Goal: Communication & Community: Answer question/provide support

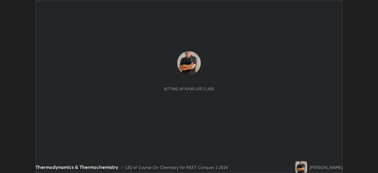
scroll to position [173, 378]
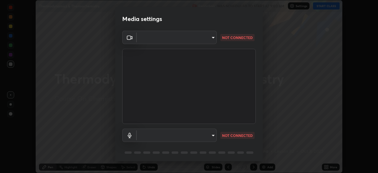
type input "718deecf834a2402e9859888758a2701a1d92989cf10273566d2a6ce3300f65d"
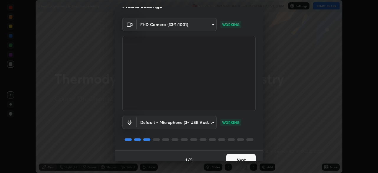
scroll to position [21, 0]
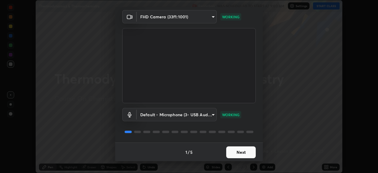
click at [200, 113] on body "Erase all Thermodynamics & Thermochemistry Recording WAS SCHEDULED TO START AT …" at bounding box center [189, 86] width 378 height 173
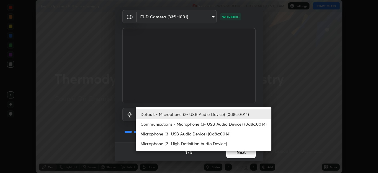
click at [201, 135] on li "Microphone (3- USB Audio Device) (0d8c:0014)" at bounding box center [204, 134] width 136 height 10
type input "a75359b4f40e144b74a4853d299cb10942348b3e6b3f88c79c501693e4cedbc6"
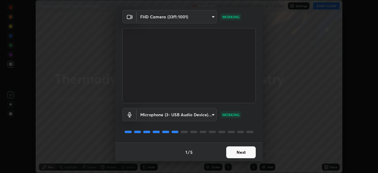
click at [242, 152] on button "Next" at bounding box center [241, 152] width 30 height 12
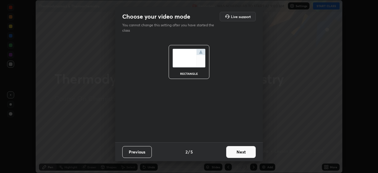
click at [241, 154] on button "Next" at bounding box center [241, 152] width 30 height 12
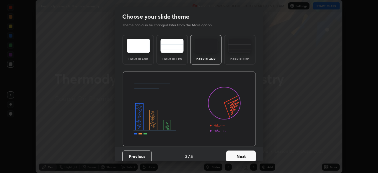
click at [244, 155] on button "Next" at bounding box center [241, 156] width 30 height 12
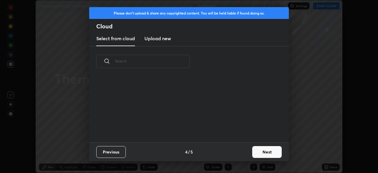
click at [265, 153] on button "Next" at bounding box center [267, 152] width 30 height 12
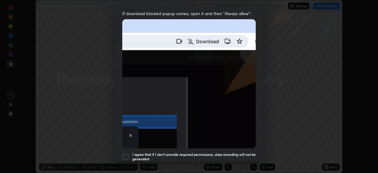
scroll to position [120, 0]
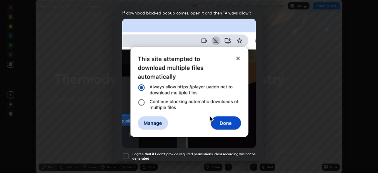
click at [126, 153] on div at bounding box center [125, 156] width 7 height 7
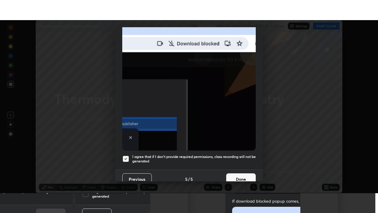
scroll to position [141, 0]
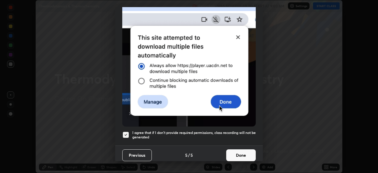
click at [243, 154] on button "Done" at bounding box center [241, 155] width 30 height 12
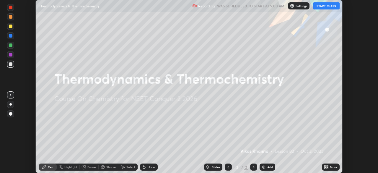
click at [326, 6] on button "START CLASS" at bounding box center [326, 5] width 27 height 7
click at [330, 166] on div "More" at bounding box center [333, 167] width 7 height 3
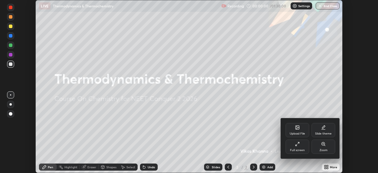
click at [300, 147] on div "Full screen" at bounding box center [298, 147] width 24 height 14
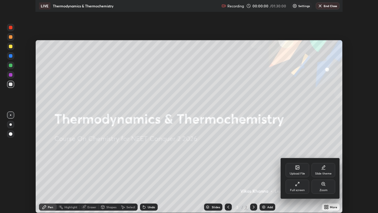
scroll to position [213, 378]
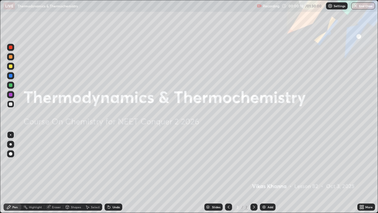
click at [268, 173] on div "Add" at bounding box center [271, 206] width 6 height 3
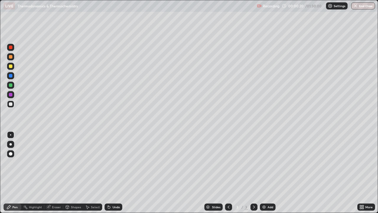
click at [12, 153] on div at bounding box center [11, 154] width 4 height 4
click at [12, 66] on div at bounding box center [11, 66] width 4 height 4
click at [77, 173] on div "Shapes" at bounding box center [76, 206] width 10 height 3
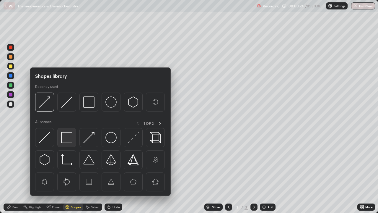
click at [69, 137] on img at bounding box center [66, 137] width 11 height 11
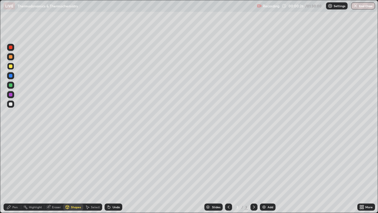
click at [15, 173] on div "Pen" at bounding box center [14, 206] width 5 height 3
click at [265, 173] on img at bounding box center [264, 207] width 5 height 5
click at [12, 67] on div at bounding box center [11, 66] width 4 height 4
click at [73, 173] on div "Shapes" at bounding box center [76, 206] width 10 height 3
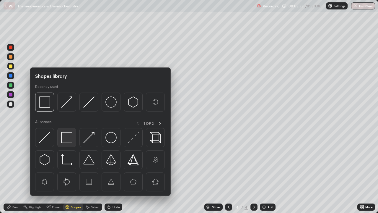
click at [66, 136] on img at bounding box center [66, 137] width 11 height 11
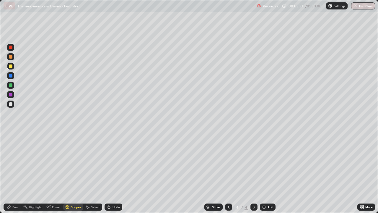
click at [12, 173] on div "Pen" at bounding box center [14, 206] width 5 height 3
click at [11, 75] on div at bounding box center [11, 76] width 4 height 4
click at [12, 96] on div at bounding box center [11, 95] width 4 height 4
click at [111, 173] on div "Undo" at bounding box center [114, 206] width 18 height 7
click at [74, 173] on div "Shapes" at bounding box center [76, 206] width 10 height 3
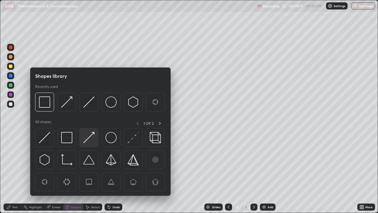
click at [85, 142] on img at bounding box center [88, 137] width 11 height 11
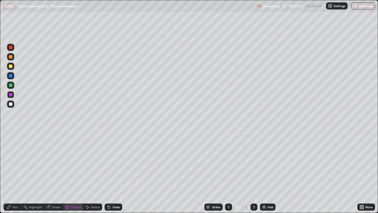
click at [10, 173] on div "Pen" at bounding box center [13, 206] width 18 height 7
click at [12, 67] on div at bounding box center [11, 66] width 4 height 4
click at [267, 173] on div "Add" at bounding box center [268, 206] width 16 height 7
click at [76, 173] on div "Shapes" at bounding box center [76, 206] width 10 height 3
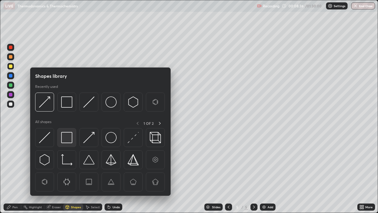
click at [69, 137] on img at bounding box center [66, 137] width 11 height 11
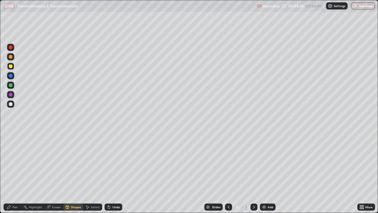
click at [12, 173] on div "Pen" at bounding box center [14, 206] width 5 height 3
click at [12, 77] on div at bounding box center [11, 76] width 4 height 4
click at [74, 173] on div "Shapes" at bounding box center [76, 206] width 10 height 3
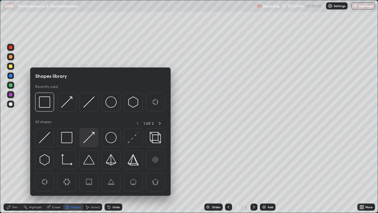
click at [82, 140] on div at bounding box center [89, 137] width 19 height 19
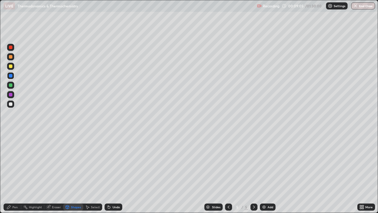
click at [11, 103] on div at bounding box center [11, 104] width 4 height 4
click at [72, 173] on div "Shapes" at bounding box center [76, 206] width 10 height 3
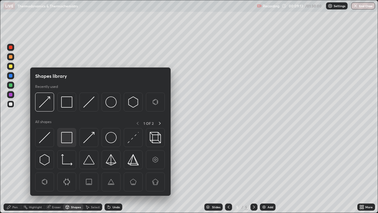
click at [69, 138] on img at bounding box center [66, 137] width 11 height 11
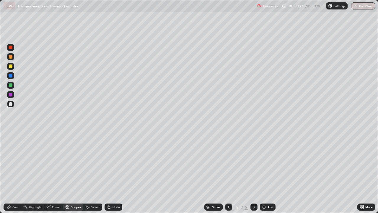
click at [18, 173] on div "Pen" at bounding box center [13, 206] width 18 height 7
click at [11, 97] on div at bounding box center [10, 94] width 7 height 7
click at [114, 173] on div "Undo" at bounding box center [116, 206] width 7 height 3
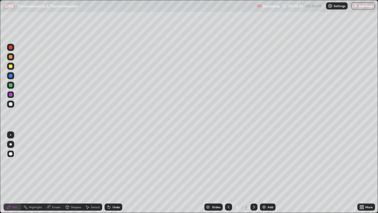
click at [114, 173] on div "Undo" at bounding box center [116, 206] width 7 height 3
click at [115, 173] on div "Undo" at bounding box center [114, 206] width 18 height 7
click at [115, 173] on div "Undo" at bounding box center [116, 206] width 7 height 3
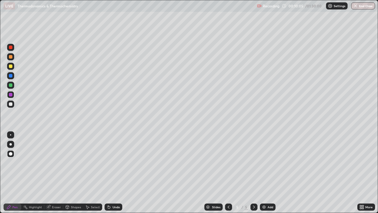
click at [113, 173] on div "Undo" at bounding box center [116, 206] width 7 height 3
click at [114, 173] on div "Undo" at bounding box center [114, 206] width 18 height 7
click at [113, 173] on div "Undo" at bounding box center [114, 206] width 18 height 7
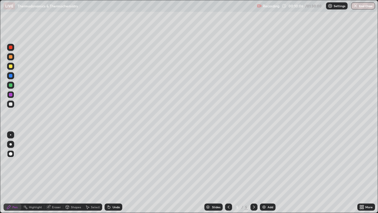
click at [113, 173] on div "Undo" at bounding box center [114, 206] width 18 height 7
click at [113, 173] on div "Undo" at bounding box center [116, 206] width 7 height 3
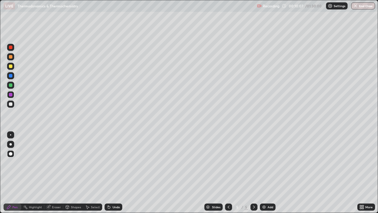
click at [113, 173] on div "Undo" at bounding box center [116, 206] width 7 height 3
click at [112, 173] on div "Undo" at bounding box center [114, 206] width 18 height 7
click at [113, 173] on div "Undo" at bounding box center [116, 206] width 7 height 3
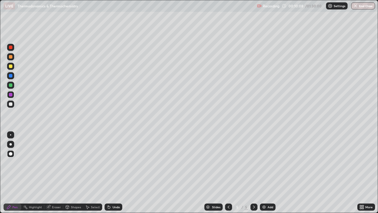
click at [114, 173] on div "Undo" at bounding box center [116, 206] width 7 height 3
click at [113, 173] on div "Undo" at bounding box center [116, 206] width 7 height 3
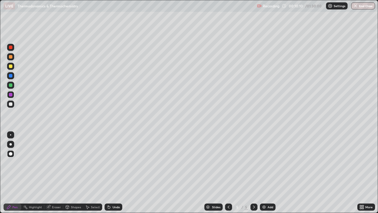
click at [111, 173] on div "Undo" at bounding box center [114, 206] width 18 height 7
click at [113, 173] on div "Undo" at bounding box center [116, 206] width 7 height 3
click at [111, 173] on div "Undo" at bounding box center [114, 206] width 18 height 7
click at [12, 103] on div at bounding box center [11, 104] width 4 height 4
click at [269, 173] on div "Add" at bounding box center [271, 206] width 6 height 3
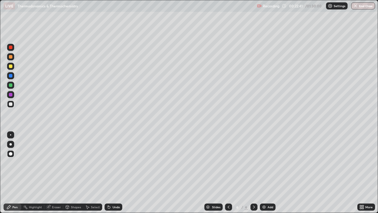
click at [11, 67] on div at bounding box center [11, 66] width 4 height 4
click at [72, 173] on div "Shapes" at bounding box center [76, 206] width 10 height 3
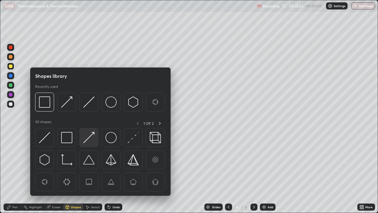
click at [87, 141] on img at bounding box center [88, 137] width 11 height 11
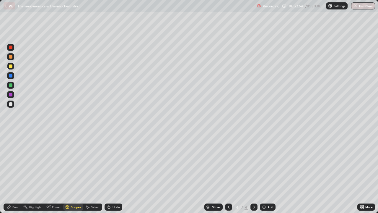
click at [17, 173] on div "Pen" at bounding box center [13, 206] width 18 height 7
click at [11, 105] on div at bounding box center [11, 104] width 4 height 4
click at [69, 173] on icon at bounding box center [67, 207] width 5 height 5
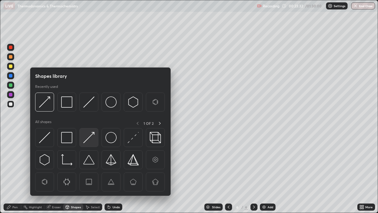
click at [92, 138] on img at bounding box center [88, 137] width 11 height 11
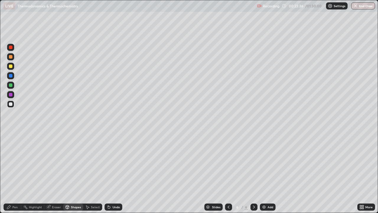
click at [11, 173] on div "Pen" at bounding box center [13, 206] width 18 height 7
click at [11, 95] on div at bounding box center [11, 95] width 4 height 4
click at [15, 173] on div "Pen" at bounding box center [13, 206] width 18 height 7
click at [12, 85] on div at bounding box center [11, 85] width 4 height 4
click at [74, 173] on div "Shapes" at bounding box center [76, 206] width 10 height 3
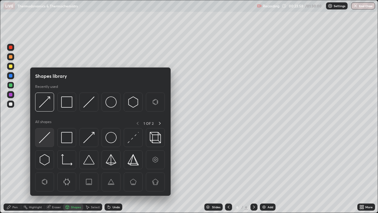
click at [46, 139] on img at bounding box center [44, 137] width 11 height 11
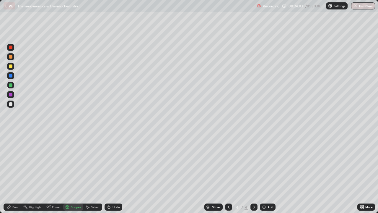
click at [14, 173] on div "Pen" at bounding box center [14, 206] width 5 height 3
click at [12, 96] on div at bounding box center [11, 95] width 4 height 4
click at [270, 173] on div "Add" at bounding box center [271, 206] width 6 height 3
click at [14, 106] on div at bounding box center [10, 103] width 7 height 7
click at [114, 173] on div "Undo" at bounding box center [116, 206] width 7 height 3
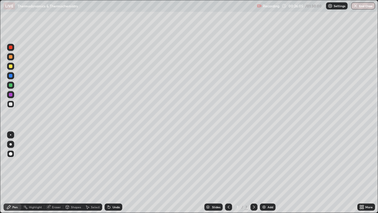
click at [113, 173] on div "Undo" at bounding box center [114, 206] width 18 height 7
click at [76, 173] on div "Shapes" at bounding box center [76, 206] width 10 height 3
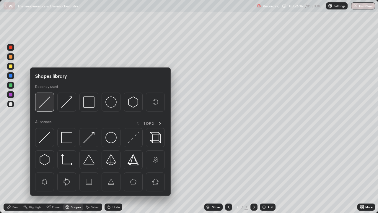
click at [45, 107] on img at bounding box center [44, 101] width 11 height 11
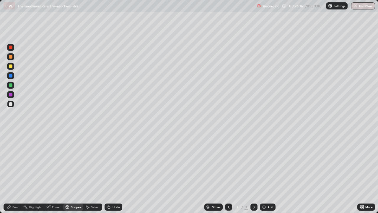
click at [13, 96] on div at bounding box center [10, 94] width 7 height 7
click at [14, 173] on div "Pen" at bounding box center [13, 206] width 18 height 7
click at [11, 85] on div at bounding box center [11, 85] width 4 height 4
click at [75, 173] on div "Shapes" at bounding box center [76, 206] width 10 height 3
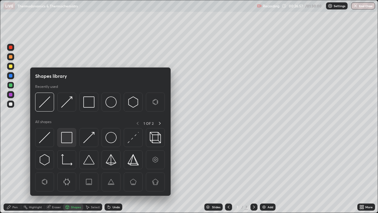
click at [69, 137] on img at bounding box center [66, 137] width 11 height 11
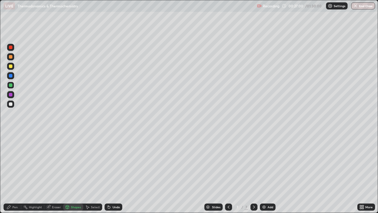
click at [12, 173] on div "Pen" at bounding box center [13, 206] width 18 height 7
click at [11, 104] on div at bounding box center [11, 104] width 4 height 4
click at [115, 173] on div "Undo" at bounding box center [116, 206] width 7 height 3
click at [118, 173] on div "Undo" at bounding box center [116, 206] width 7 height 3
click at [117, 173] on div "Undo" at bounding box center [116, 206] width 7 height 3
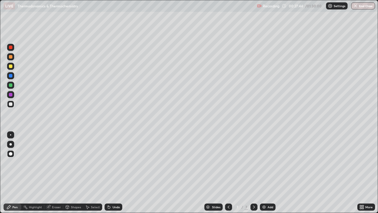
click at [228, 173] on icon at bounding box center [228, 207] width 5 height 5
click at [94, 173] on div "Select" at bounding box center [95, 206] width 9 height 3
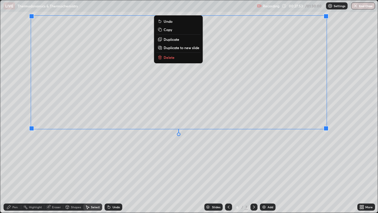
click at [170, 30] on p "Copy" at bounding box center [168, 29] width 9 height 5
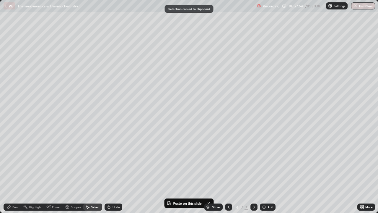
click at [254, 173] on icon at bounding box center [254, 207] width 5 height 5
click at [268, 173] on div "Add" at bounding box center [268, 206] width 16 height 7
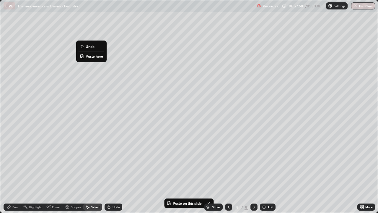
click at [95, 58] on p "Paste here" at bounding box center [94, 56] width 17 height 5
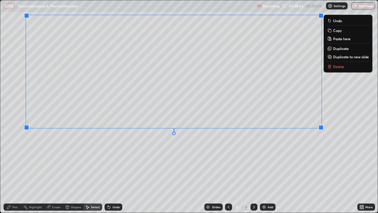
click at [11, 173] on icon at bounding box center [9, 207] width 5 height 5
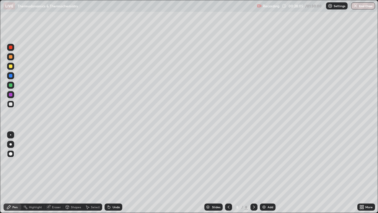
click at [74, 173] on div "Shapes" at bounding box center [76, 206] width 10 height 3
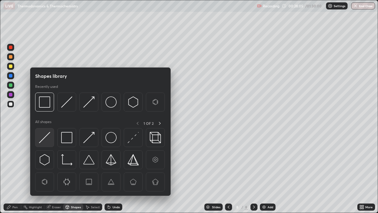
click at [46, 138] on img at bounding box center [44, 137] width 11 height 11
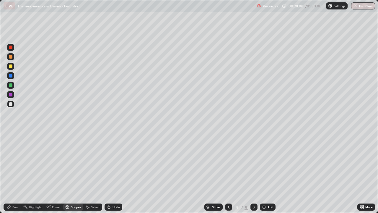
click at [16, 173] on div "Pen" at bounding box center [13, 206] width 18 height 7
click at [113, 173] on div "Undo" at bounding box center [116, 206] width 7 height 3
click at [114, 173] on div "Undo" at bounding box center [116, 206] width 7 height 3
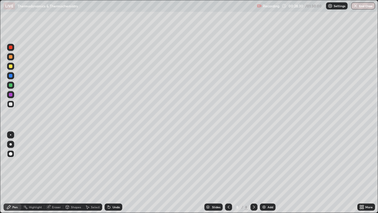
click at [57, 173] on div "Eraser" at bounding box center [56, 206] width 9 height 3
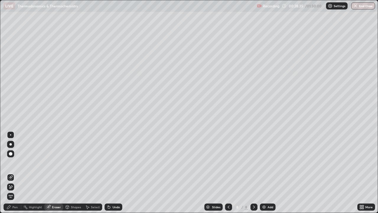
click at [14, 173] on div "Pen" at bounding box center [14, 206] width 5 height 3
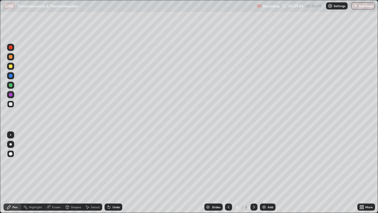
click at [111, 173] on div "Undo" at bounding box center [114, 206] width 18 height 7
click at [227, 173] on icon at bounding box center [228, 207] width 5 height 5
click at [228, 173] on icon at bounding box center [228, 207] width 5 height 5
click at [253, 173] on icon at bounding box center [254, 207] width 5 height 5
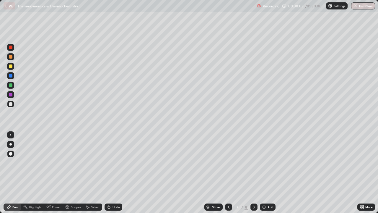
click at [229, 173] on div at bounding box center [228, 206] width 7 height 7
click at [228, 173] on icon at bounding box center [228, 207] width 5 height 5
click at [254, 173] on icon at bounding box center [254, 207] width 5 height 5
click at [256, 173] on div at bounding box center [254, 206] width 7 height 7
click at [228, 173] on icon at bounding box center [228, 207] width 5 height 5
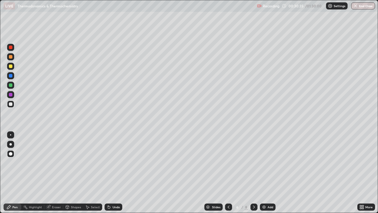
click at [227, 173] on icon at bounding box center [228, 207] width 5 height 5
click at [252, 173] on icon at bounding box center [254, 207] width 5 height 5
click at [254, 173] on icon at bounding box center [254, 207] width 5 height 5
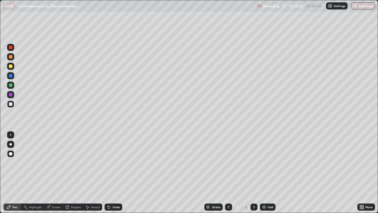
click at [254, 173] on icon at bounding box center [254, 207] width 5 height 5
click at [263, 173] on img at bounding box center [264, 207] width 5 height 5
click at [73, 173] on div "Shapes" at bounding box center [76, 206] width 10 height 3
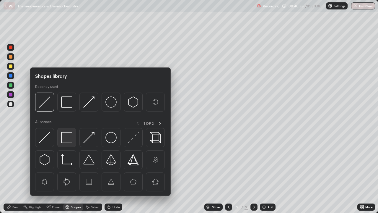
click at [69, 138] on img at bounding box center [66, 137] width 11 height 11
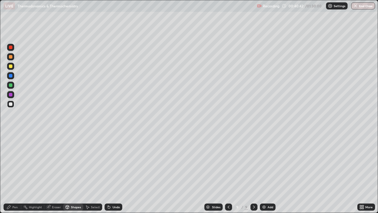
click at [15, 173] on div "Pen" at bounding box center [14, 206] width 5 height 3
click at [10, 66] on div at bounding box center [11, 66] width 4 height 4
click at [12, 76] on div at bounding box center [11, 76] width 4 height 4
click at [10, 67] on div at bounding box center [11, 66] width 4 height 4
click at [113, 173] on div "Undo" at bounding box center [116, 206] width 7 height 3
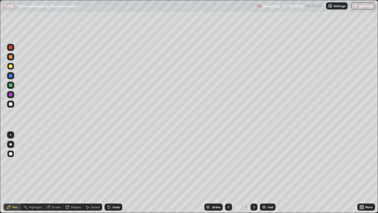
click at [74, 173] on div "Shapes" at bounding box center [76, 206] width 10 height 3
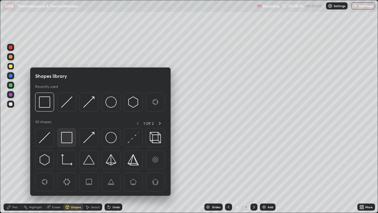
click at [65, 135] on img at bounding box center [66, 137] width 11 height 11
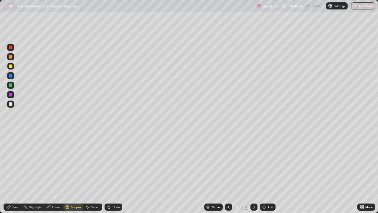
click at [12, 104] on div at bounding box center [11, 104] width 4 height 4
click at [11, 173] on icon at bounding box center [9, 207] width 5 height 5
click at [266, 173] on div "Add" at bounding box center [268, 206] width 16 height 7
click at [73, 173] on div "Shapes" at bounding box center [76, 206] width 10 height 3
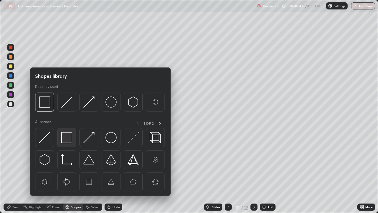
click at [67, 135] on img at bounding box center [66, 137] width 11 height 11
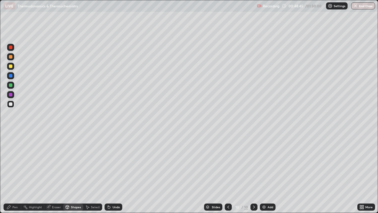
click at [18, 173] on div "Pen" at bounding box center [13, 206] width 18 height 7
click at [12, 67] on div at bounding box center [11, 66] width 4 height 4
click at [73, 173] on div "Shapes" at bounding box center [76, 206] width 10 height 3
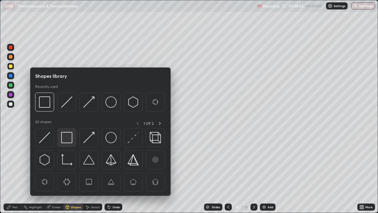
click at [67, 136] on img at bounding box center [66, 137] width 11 height 11
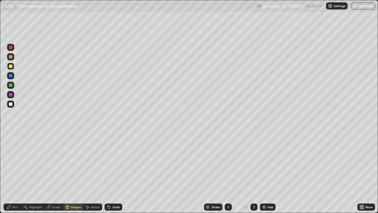
click at [74, 173] on div "Shapes" at bounding box center [76, 206] width 10 height 3
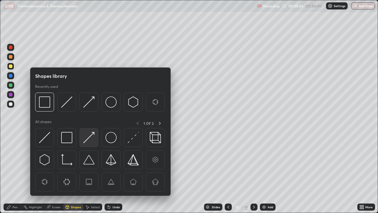
click at [88, 139] on img at bounding box center [88, 137] width 11 height 11
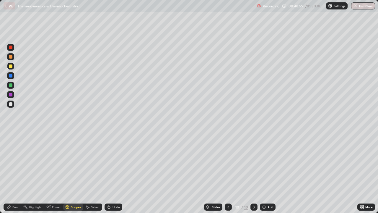
click at [72, 173] on div "Shapes" at bounding box center [76, 206] width 10 height 3
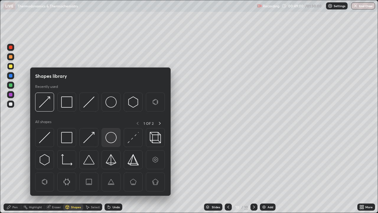
click at [113, 137] on img at bounding box center [111, 137] width 11 height 11
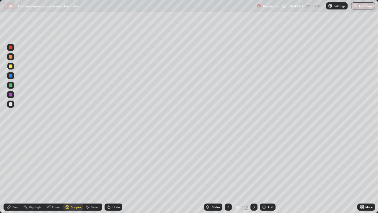
click at [12, 173] on div "Pen" at bounding box center [13, 206] width 18 height 7
click at [12, 75] on div at bounding box center [11, 76] width 4 height 4
click at [111, 173] on div "Undo" at bounding box center [114, 206] width 18 height 7
click at [109, 173] on icon at bounding box center [109, 207] width 2 height 2
click at [11, 105] on div at bounding box center [11, 104] width 4 height 4
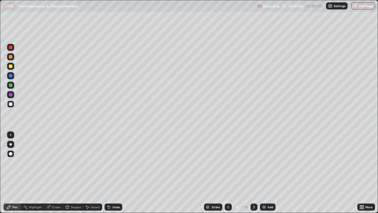
click at [118, 173] on div "Undo" at bounding box center [116, 206] width 7 height 3
click at [116, 173] on div "Undo" at bounding box center [116, 206] width 7 height 3
click at [113, 173] on div "Undo" at bounding box center [116, 206] width 7 height 3
click at [268, 173] on div "Add" at bounding box center [271, 206] width 6 height 3
click at [72, 173] on div "Shapes" at bounding box center [76, 206] width 10 height 3
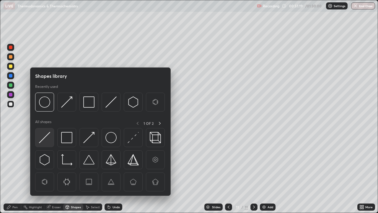
click at [48, 135] on img at bounding box center [44, 137] width 11 height 11
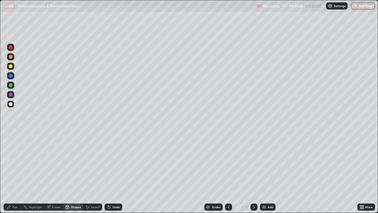
click at [17, 173] on div "Pen" at bounding box center [13, 206] width 18 height 7
click at [11, 66] on div at bounding box center [11, 66] width 4 height 4
click at [10, 84] on div at bounding box center [11, 85] width 4 height 4
click at [75, 173] on div "Shapes" at bounding box center [76, 206] width 10 height 3
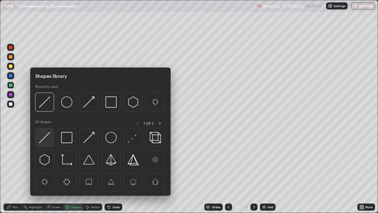
click at [46, 138] on img at bounding box center [44, 137] width 11 height 11
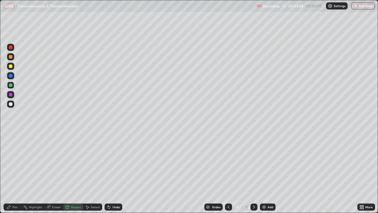
click at [11, 173] on icon at bounding box center [9, 207] width 5 height 5
click at [10, 105] on div at bounding box center [11, 104] width 4 height 4
click at [116, 173] on div "Undo" at bounding box center [116, 206] width 7 height 3
click at [11, 95] on div at bounding box center [11, 95] width 4 height 4
click at [10, 85] on div at bounding box center [11, 85] width 4 height 4
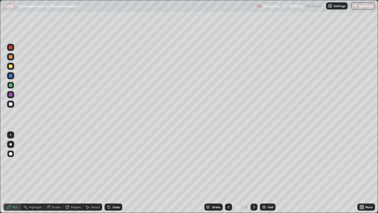
click at [76, 173] on div "Shapes" at bounding box center [76, 206] width 10 height 3
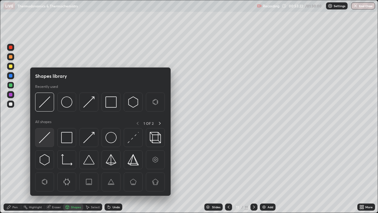
click at [51, 137] on div at bounding box center [44, 137] width 19 height 19
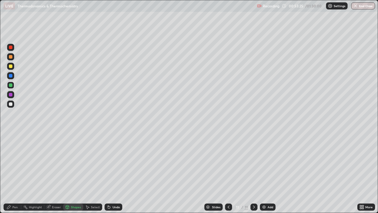
click at [15, 173] on div "Pen" at bounding box center [14, 206] width 5 height 3
click at [12, 105] on div at bounding box center [11, 104] width 4 height 4
click at [13, 95] on div at bounding box center [10, 94] width 7 height 7
click at [111, 173] on div "Undo" at bounding box center [114, 206] width 18 height 7
click at [227, 173] on icon at bounding box center [228, 207] width 5 height 5
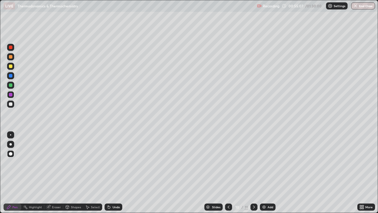
click at [228, 173] on icon at bounding box center [228, 207] width 5 height 5
click at [253, 173] on icon at bounding box center [254, 206] width 2 height 3
click at [253, 173] on icon at bounding box center [254, 207] width 5 height 5
click at [267, 173] on div "Add" at bounding box center [268, 206] width 16 height 7
click at [11, 66] on div at bounding box center [11, 66] width 4 height 4
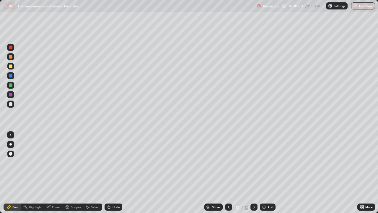
click at [73, 173] on div "Shapes" at bounding box center [76, 206] width 10 height 3
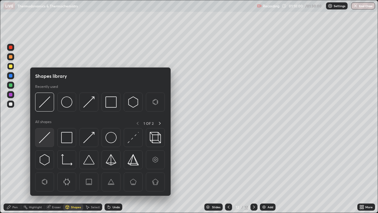
click at [46, 138] on img at bounding box center [44, 137] width 11 height 11
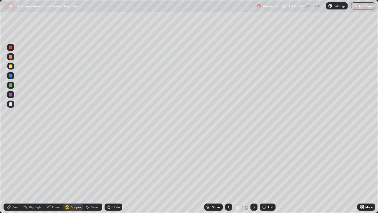
click at [14, 173] on div "Pen" at bounding box center [14, 206] width 5 height 3
click at [116, 173] on div "Undo" at bounding box center [116, 206] width 7 height 3
click at [268, 173] on div "Add" at bounding box center [271, 206] width 6 height 3
click at [72, 173] on div "Shapes" at bounding box center [76, 206] width 10 height 3
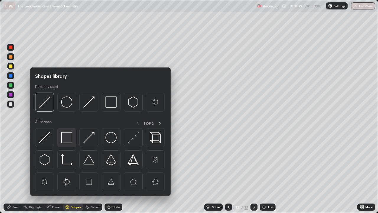
click at [65, 138] on img at bounding box center [66, 137] width 11 height 11
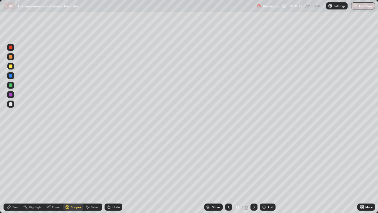
click at [11, 173] on div "Pen" at bounding box center [13, 206] width 18 height 7
click at [11, 77] on div at bounding box center [11, 76] width 4 height 4
click at [11, 65] on div at bounding box center [11, 66] width 4 height 4
click at [115, 173] on div "Undo" at bounding box center [116, 206] width 7 height 3
click at [116, 173] on div "Undo" at bounding box center [114, 206] width 18 height 7
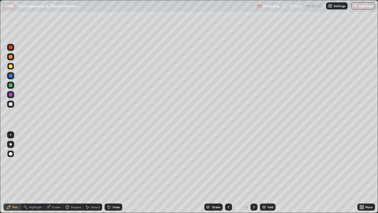
click at [108, 173] on icon at bounding box center [109, 207] width 2 height 2
click at [109, 173] on icon at bounding box center [109, 207] width 5 height 5
click at [108, 173] on icon at bounding box center [109, 207] width 2 height 2
click at [9, 95] on div at bounding box center [11, 95] width 4 height 4
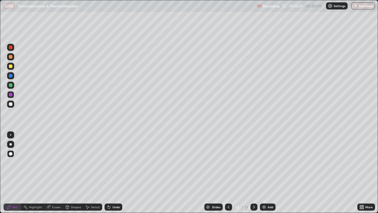
click at [108, 173] on icon at bounding box center [109, 207] width 2 height 2
click at [310, 173] on div "Slides 13 / 13 Add" at bounding box center [239, 207] width 235 height 12
click at [74, 173] on div "Shapes" at bounding box center [76, 206] width 10 height 3
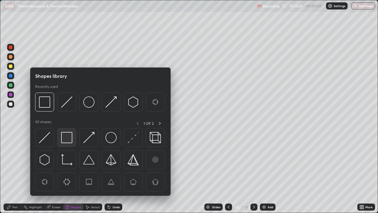
click at [65, 135] on img at bounding box center [66, 137] width 11 height 11
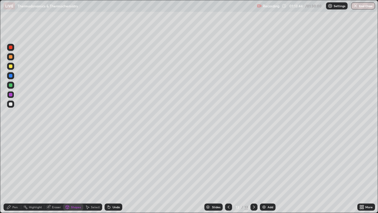
click at [12, 104] on div at bounding box center [11, 104] width 4 height 4
click at [14, 173] on div "Pen" at bounding box center [14, 206] width 5 height 3
click at [265, 173] on img at bounding box center [264, 207] width 5 height 5
click at [72, 173] on div "Shapes" at bounding box center [76, 206] width 10 height 3
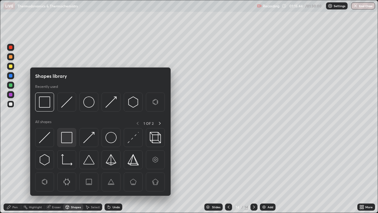
click at [68, 137] on img at bounding box center [66, 137] width 11 height 11
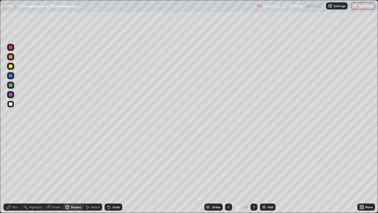
click at [14, 173] on div "Pen" at bounding box center [14, 206] width 5 height 3
click at [11, 66] on div at bounding box center [11, 66] width 4 height 4
click at [71, 173] on div "Shapes" at bounding box center [76, 206] width 10 height 3
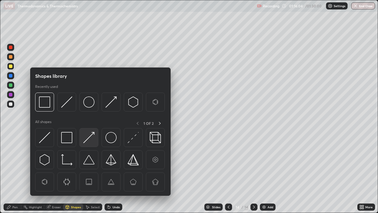
click at [85, 140] on img at bounding box center [88, 137] width 11 height 11
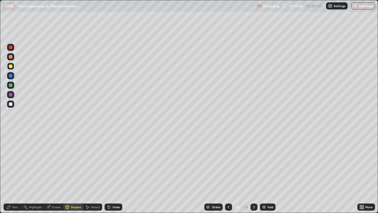
click at [12, 173] on div "Pen" at bounding box center [13, 206] width 18 height 7
click at [13, 97] on div at bounding box center [10, 94] width 7 height 7
click at [75, 173] on div "Shapes" at bounding box center [76, 206] width 10 height 3
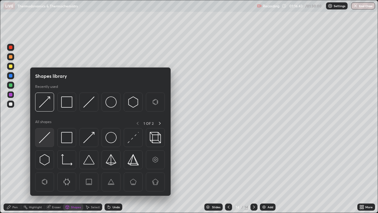
click at [47, 137] on img at bounding box center [44, 137] width 11 height 11
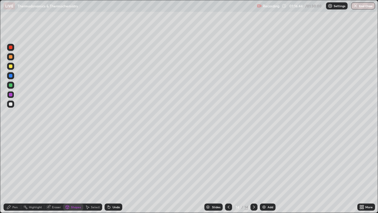
click at [11, 85] on div at bounding box center [11, 85] width 4 height 4
click at [74, 173] on div "Shapes" at bounding box center [76, 206] width 10 height 3
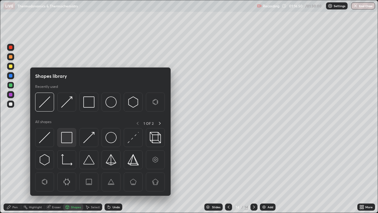
click at [69, 139] on img at bounding box center [66, 137] width 11 height 11
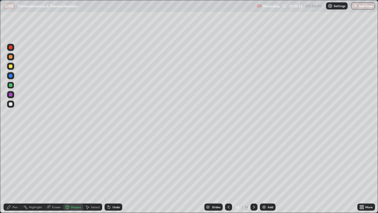
click at [11, 104] on div at bounding box center [11, 104] width 4 height 4
click at [13, 173] on div "Pen" at bounding box center [14, 206] width 5 height 3
click at [12, 85] on div at bounding box center [11, 85] width 4 height 4
click at [116, 173] on div "Undo" at bounding box center [116, 206] width 7 height 3
click at [264, 173] on img at bounding box center [264, 207] width 5 height 5
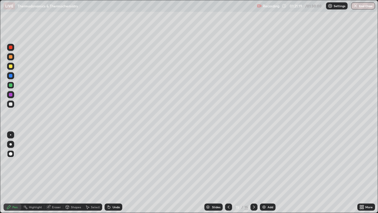
click at [74, 173] on div "Shapes" at bounding box center [76, 206] width 10 height 3
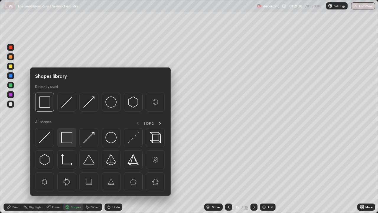
click at [68, 137] on img at bounding box center [66, 137] width 11 height 11
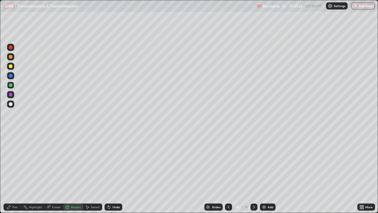
click at [13, 173] on div "Pen" at bounding box center [14, 206] width 5 height 3
click at [11, 66] on div at bounding box center [11, 66] width 4 height 4
click at [113, 173] on div "Undo" at bounding box center [116, 206] width 7 height 3
click at [114, 173] on div "Undo" at bounding box center [116, 206] width 7 height 3
click at [111, 173] on div "Undo" at bounding box center [114, 206] width 18 height 7
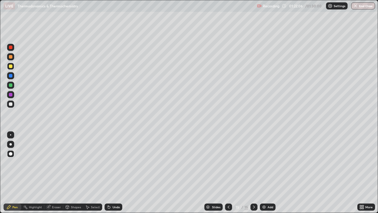
click at [72, 173] on div "Shapes" at bounding box center [76, 206] width 10 height 3
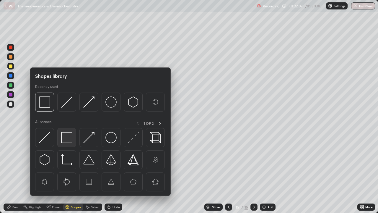
click at [67, 139] on img at bounding box center [66, 137] width 11 height 11
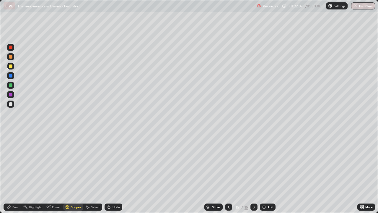
click at [11, 96] on div at bounding box center [11, 95] width 4 height 4
click at [11, 173] on icon at bounding box center [9, 207] width 5 height 5
click at [14, 105] on div at bounding box center [10, 103] width 7 height 7
click at [269, 173] on div "Add" at bounding box center [271, 206] width 6 height 3
click at [74, 173] on div "Shapes" at bounding box center [76, 206] width 10 height 3
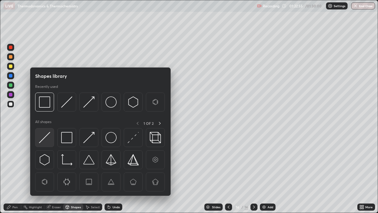
click at [48, 138] on img at bounding box center [44, 137] width 11 height 11
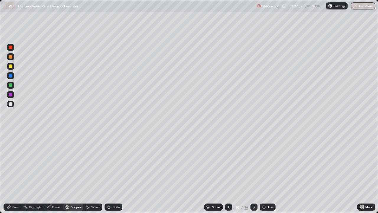
click at [14, 173] on div "Pen" at bounding box center [14, 206] width 5 height 3
click at [9, 65] on div at bounding box center [11, 66] width 4 height 4
click at [113, 173] on div "Undo" at bounding box center [116, 206] width 7 height 3
click at [111, 173] on div "Undo" at bounding box center [114, 206] width 18 height 7
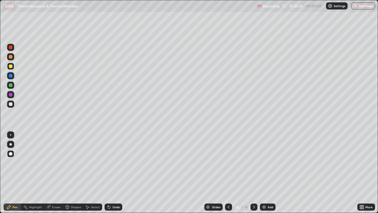
click at [228, 173] on icon at bounding box center [228, 207] width 5 height 5
click at [254, 173] on icon at bounding box center [254, 207] width 5 height 5
click at [74, 173] on div "Shapes" at bounding box center [76, 206] width 10 height 3
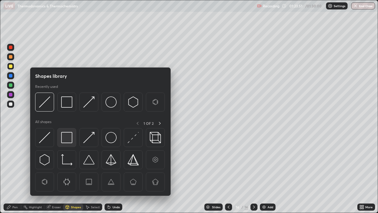
click at [67, 136] on img at bounding box center [66, 137] width 11 height 11
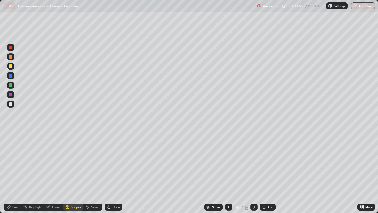
click at [9, 95] on div at bounding box center [11, 95] width 4 height 4
click at [228, 173] on icon at bounding box center [228, 207] width 5 height 5
click at [254, 173] on icon at bounding box center [254, 207] width 5 height 5
click at [362, 8] on button "End Class" at bounding box center [363, 5] width 23 height 7
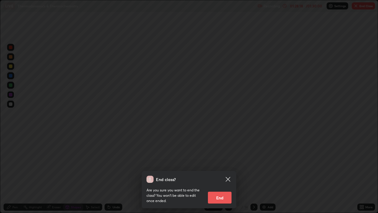
click at [221, 173] on button "End" at bounding box center [220, 198] width 24 height 12
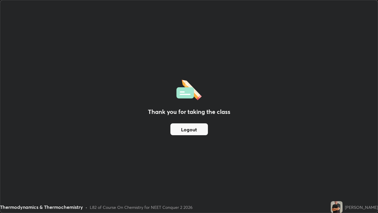
click at [190, 128] on button "Logout" at bounding box center [190, 129] width 38 height 12
